Goal: Book appointment/travel/reservation

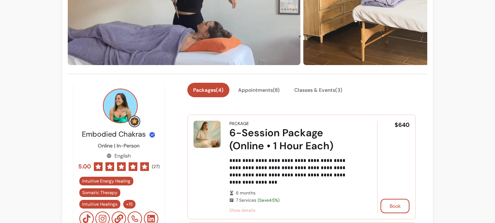
scroll to position [109, 0]
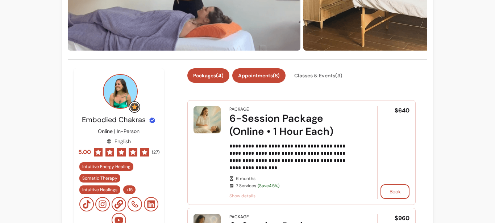
click at [256, 79] on button "Appointments ( 8 )" at bounding box center [258, 75] width 53 height 14
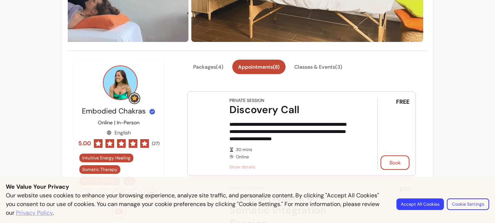
scroll to position [145, 0]
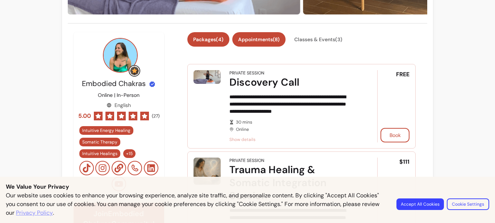
click at [207, 42] on button "Packages ( 4 )" at bounding box center [208, 39] width 42 height 14
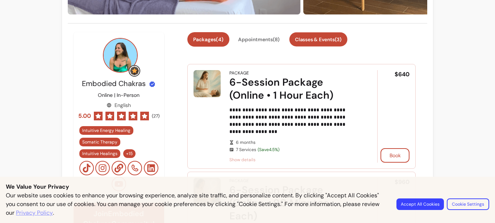
click at [309, 38] on button "Classes & Events ( 3 )" at bounding box center [318, 40] width 58 height 14
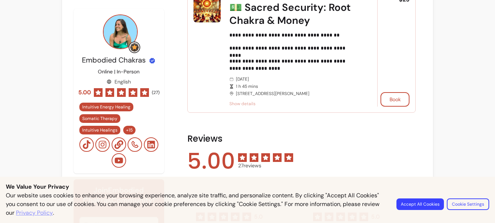
scroll to position [254, 0]
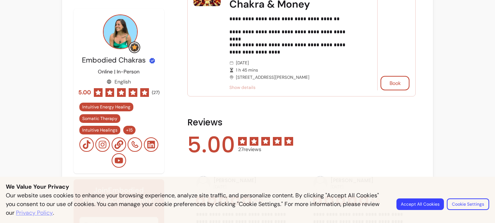
click at [241, 88] on span "Show details" at bounding box center [293, 88] width 128 height 6
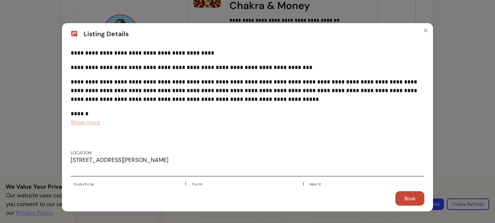
scroll to position [52, 0]
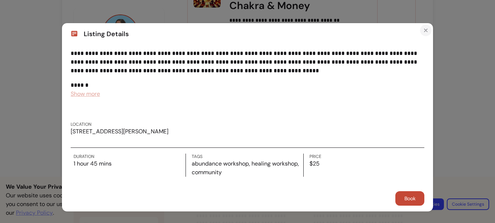
click at [423, 30] on icon "Close" at bounding box center [426, 31] width 6 height 6
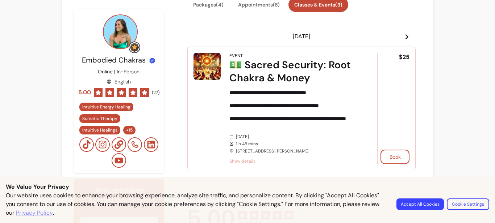
scroll to position [147, 0]
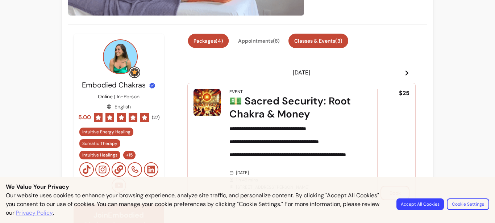
click at [206, 41] on button "Packages ( 4 )" at bounding box center [208, 41] width 41 height 14
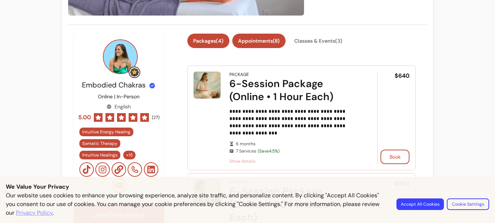
click at [255, 40] on button "Appointments ( 8 )" at bounding box center [258, 41] width 53 height 14
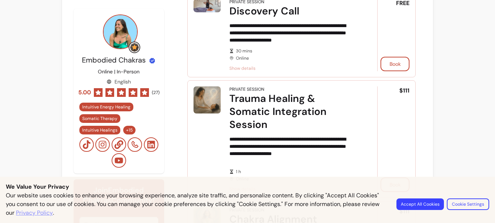
scroll to position [220, 0]
click at [383, 61] on button "Book" at bounding box center [394, 64] width 29 height 14
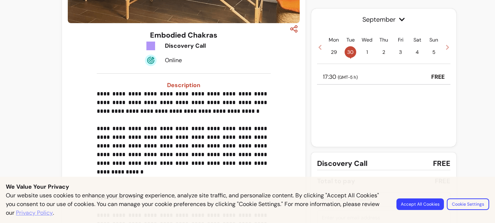
scroll to position [117, 0]
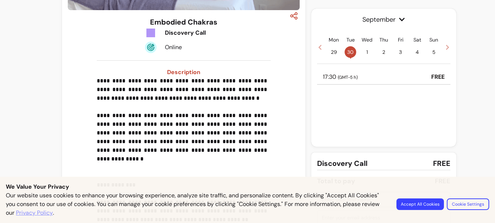
click at [444, 47] on icon at bounding box center [447, 48] width 6 height 6
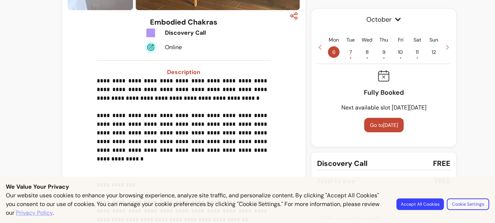
click at [444, 47] on icon at bounding box center [447, 48] width 6 height 6
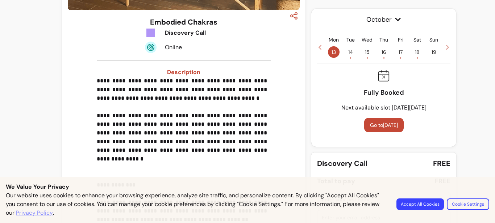
click at [317, 46] on icon at bounding box center [320, 48] width 6 height 6
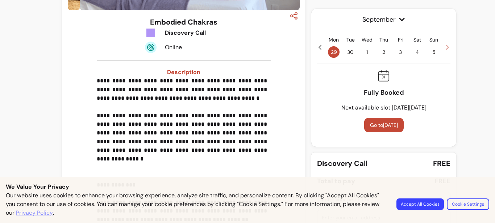
click at [317, 46] on icon at bounding box center [320, 48] width 6 height 6
click at [317, 45] on icon at bounding box center [320, 48] width 6 height 6
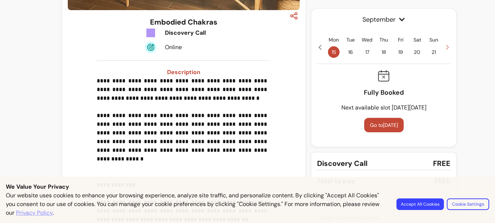
click at [446, 46] on icon at bounding box center [447, 47] width 3 height 5
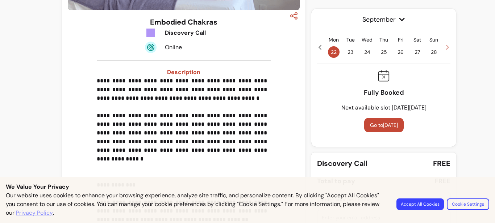
click at [446, 46] on icon at bounding box center [447, 47] width 3 height 5
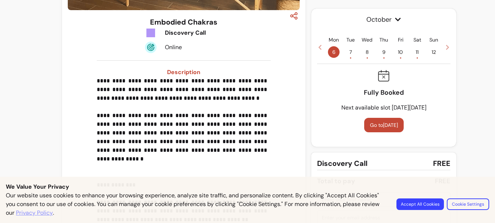
click at [349, 54] on span "7 •" at bounding box center [350, 52] width 12 height 12
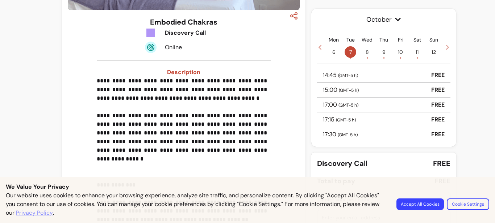
scroll to position [285, 0]
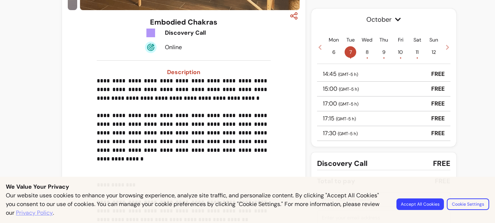
click at [374, 108] on div "17:00 ( GMT-5 h ) FREE" at bounding box center [383, 104] width 133 height 15
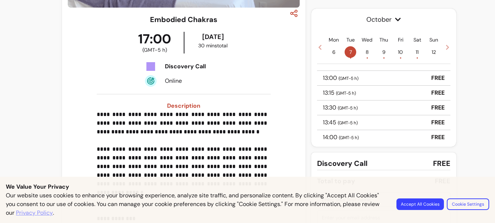
scroll to position [176, 0]
